Goal: Task Accomplishment & Management: Use online tool/utility

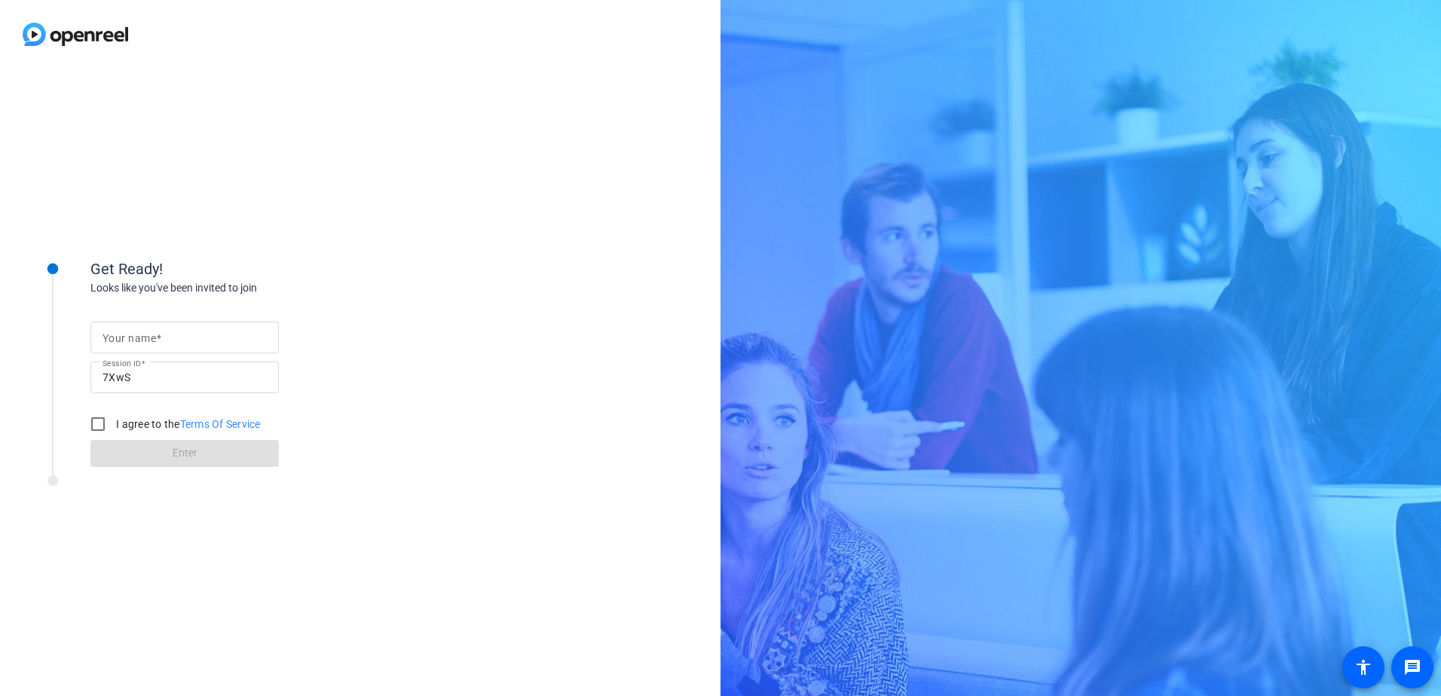
click at [240, 340] on input "Your name" at bounding box center [184, 338] width 164 height 18
type input "[PERSON_NAME]"
click at [170, 550] on div "Get Ready! Looks like you've been invited to join Your name [PERSON_NAME] Sessi…" at bounding box center [360, 383] width 720 height 628
click at [98, 430] on input "I agree to the Terms Of Service" at bounding box center [98, 424] width 30 height 30
checkbox input "true"
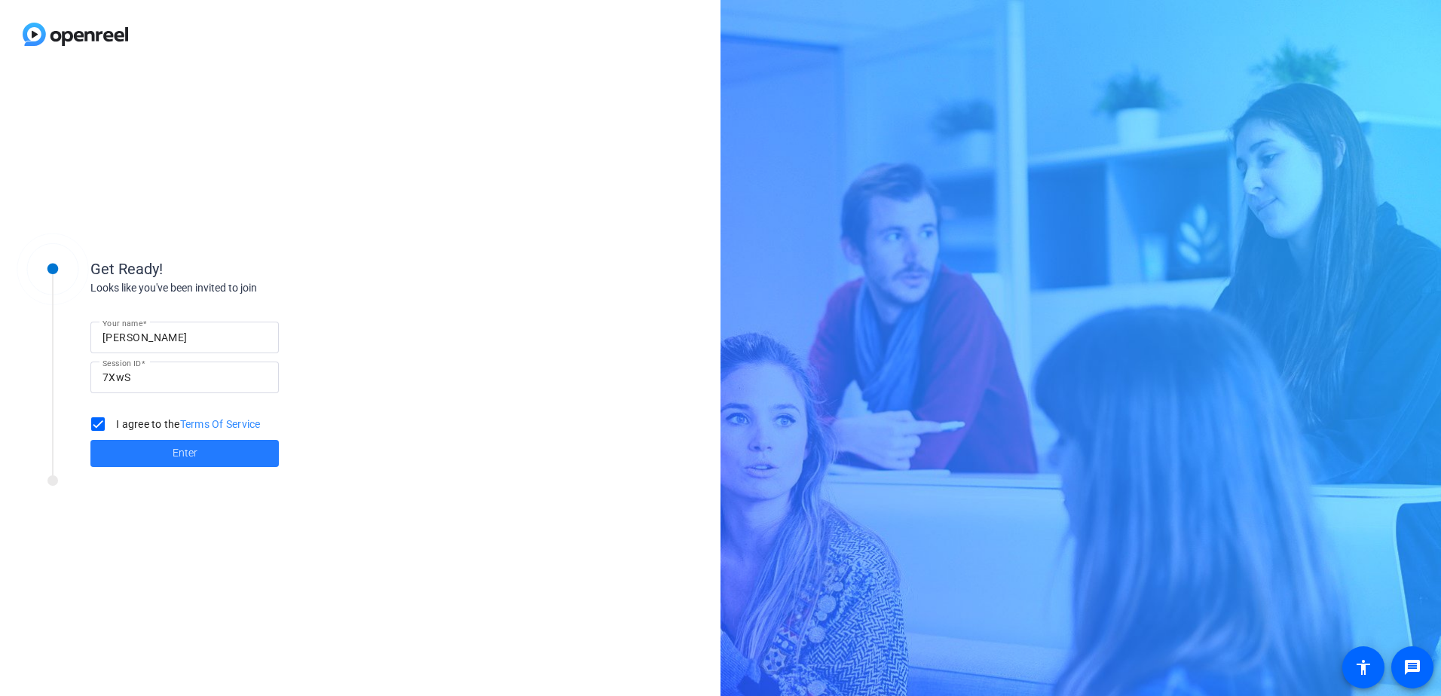
click at [182, 464] on span at bounding box center [184, 454] width 188 height 36
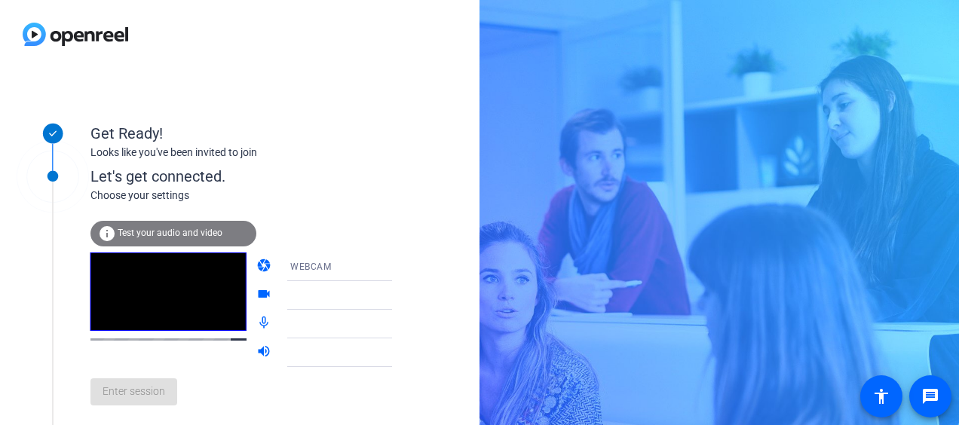
click at [398, 291] on icon at bounding box center [407, 295] width 18 height 18
click at [398, 293] on icon at bounding box center [407, 295] width 18 height 18
click at [310, 173] on div "Let's get connected." at bounding box center [256, 176] width 332 height 23
click at [150, 225] on div "info Test your audio and video" at bounding box center [173, 234] width 166 height 26
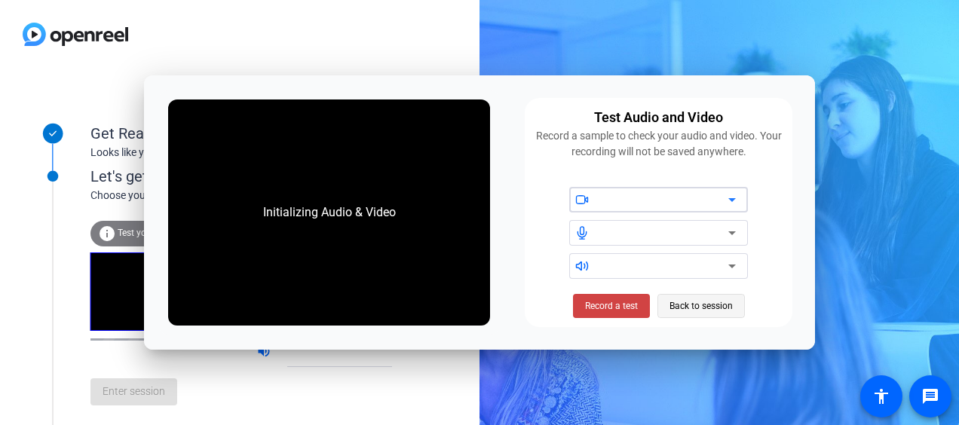
click at [716, 302] on span "Back to session" at bounding box center [700, 306] width 63 height 29
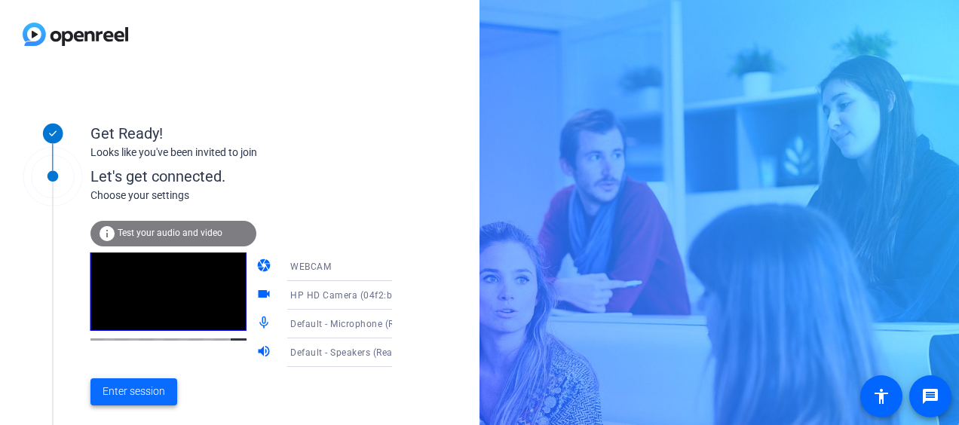
click at [129, 395] on span "Enter session" at bounding box center [133, 392] width 63 height 16
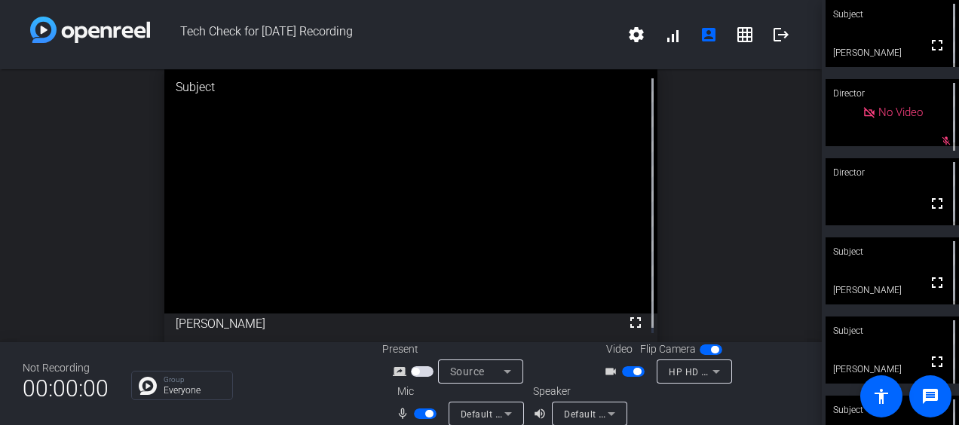
click at [427, 414] on span "button" at bounding box center [429, 414] width 8 height 8
click at [427, 414] on span "button" at bounding box center [425, 413] width 23 height 11
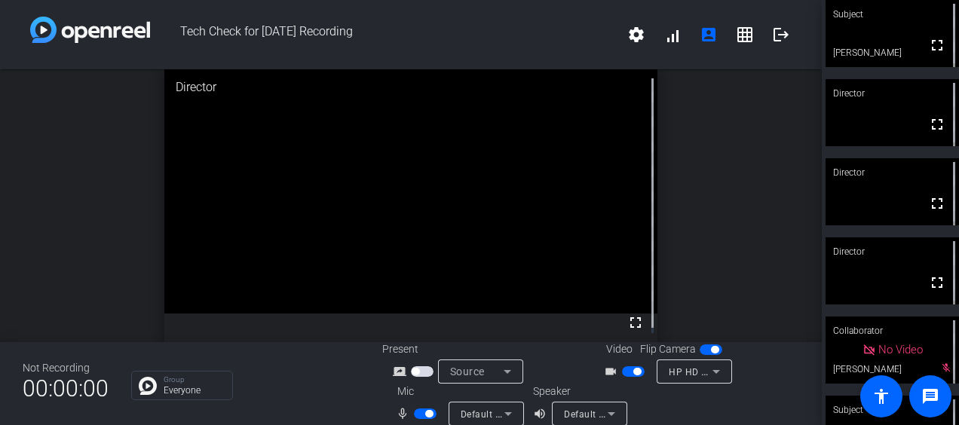
click at [625, 369] on span "button" at bounding box center [633, 371] width 23 height 11
click at [632, 365] on mat-slide-toggle at bounding box center [635, 371] width 26 height 16
click at [628, 376] on span "button" at bounding box center [633, 371] width 23 height 11
click at [534, 411] on mat-icon "volume_up" at bounding box center [542, 414] width 18 height 18
